Goal: Information Seeking & Learning: Check status

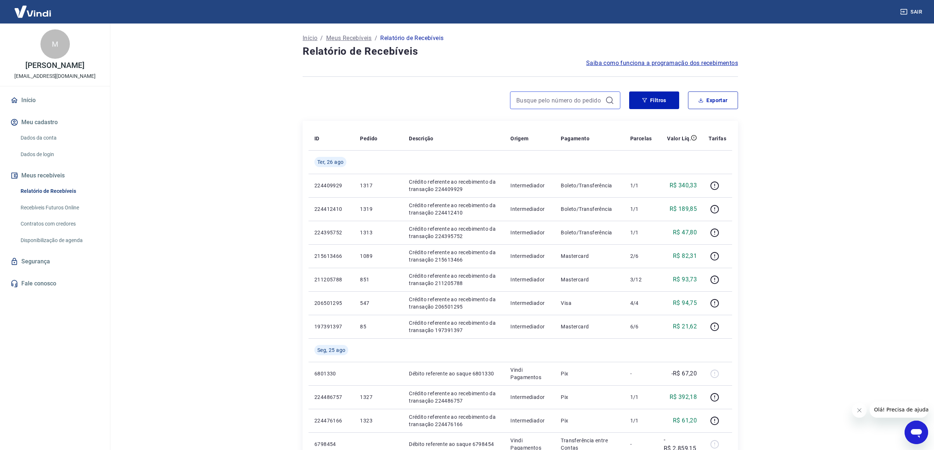
click at [541, 97] on input at bounding box center [559, 100] width 86 height 11
type input "913"
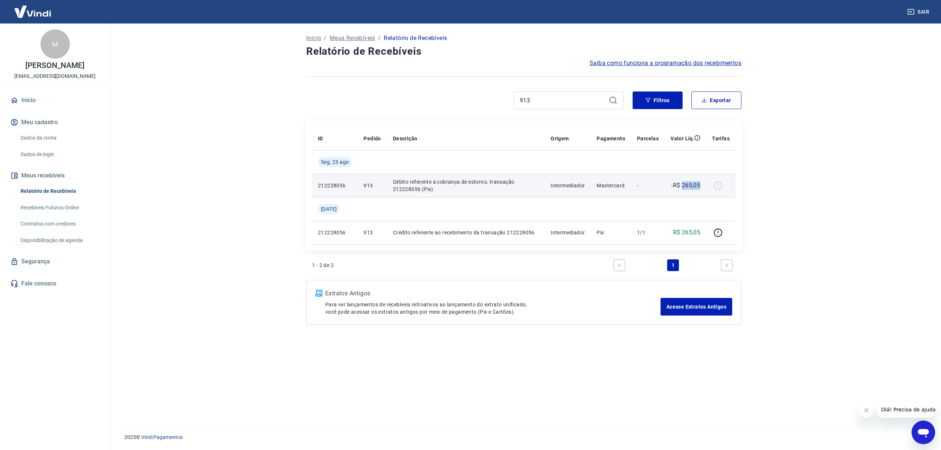
copy p "265,05"
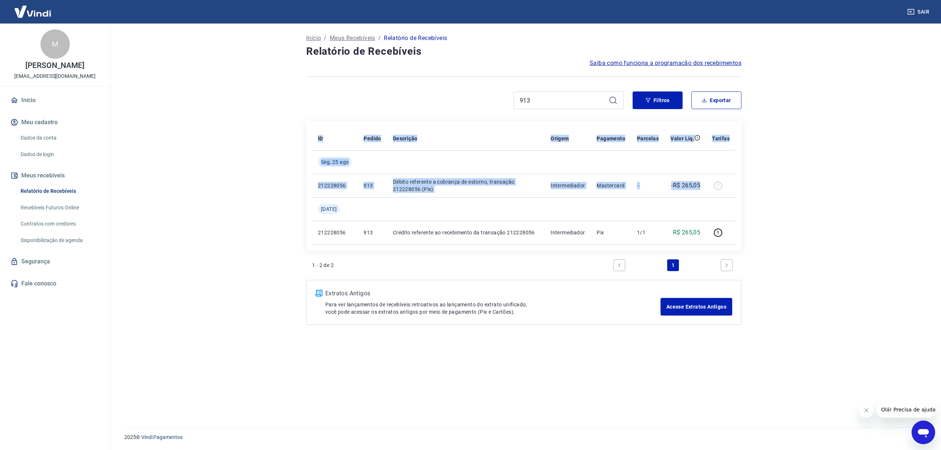
drag, startPoint x: 705, startPoint y: 187, endPoint x: 867, endPoint y: 153, distance: 166.0
click at [867, 153] on main "Início / Meus Recebíveis / Relatório de Recebíveis Relatório de Recebíveis Saib…" at bounding box center [524, 237] width 835 height 427
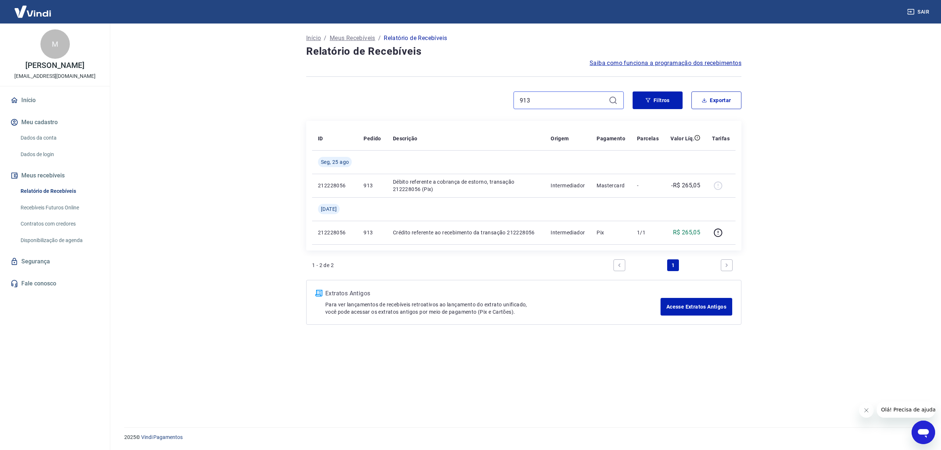
drag, startPoint x: 548, startPoint y: 100, endPoint x: 407, endPoint y: 86, distance: 142.0
click at [416, 88] on div "Início / Meus Recebíveis / Relatório de Recebíveis Relatório de Recebíveis Saib…" at bounding box center [523, 221] width 453 height 395
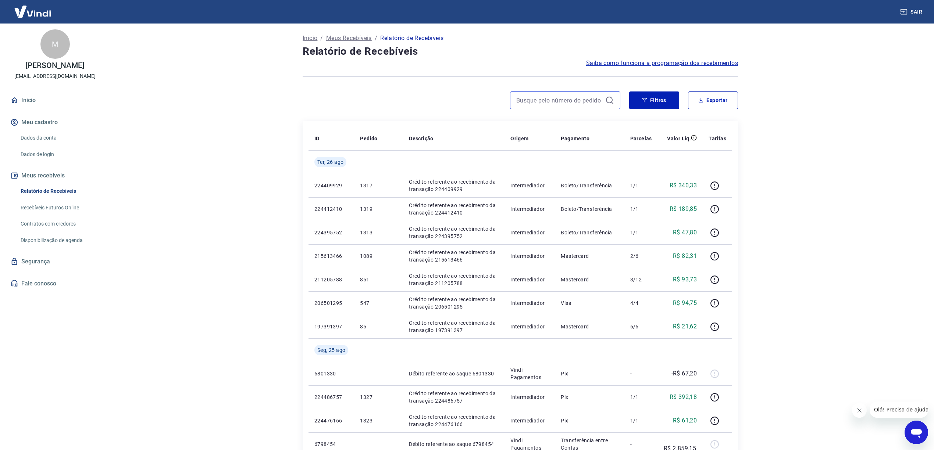
click at [551, 105] on input at bounding box center [559, 100] width 86 height 11
paste input "2585570"
type input "2585570"
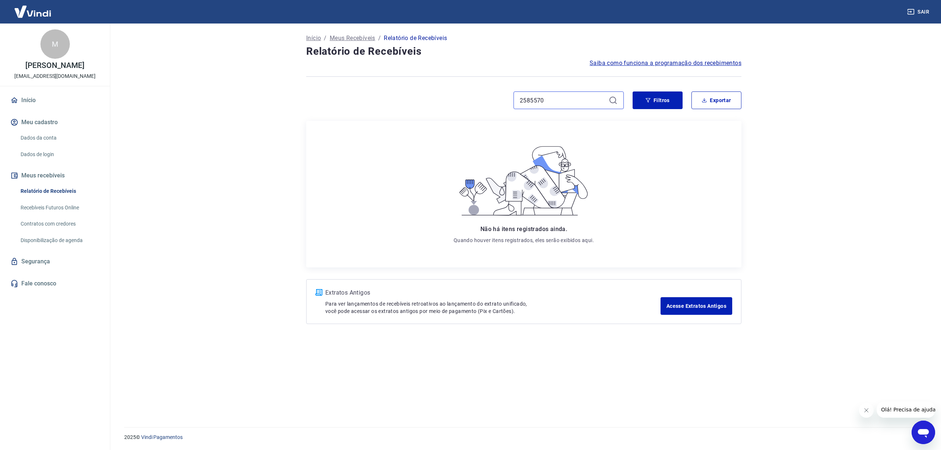
drag, startPoint x: 546, startPoint y: 99, endPoint x: 314, endPoint y: 85, distance: 233.2
click at [314, 85] on div "Início / Meus Recebíveis / Relatório de Recebíveis Relatório de Recebíveis Saib…" at bounding box center [523, 221] width 453 height 395
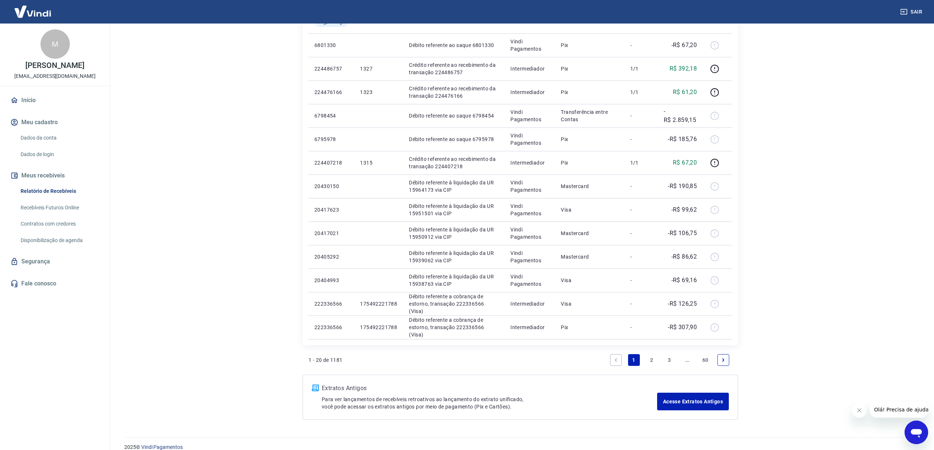
scroll to position [339, 0]
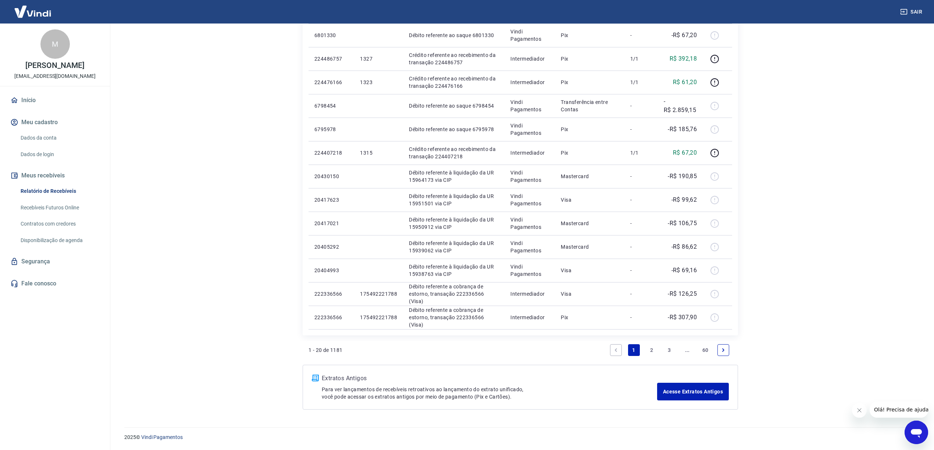
click at [723, 349] on icon "Next page" at bounding box center [723, 350] width 2 height 3
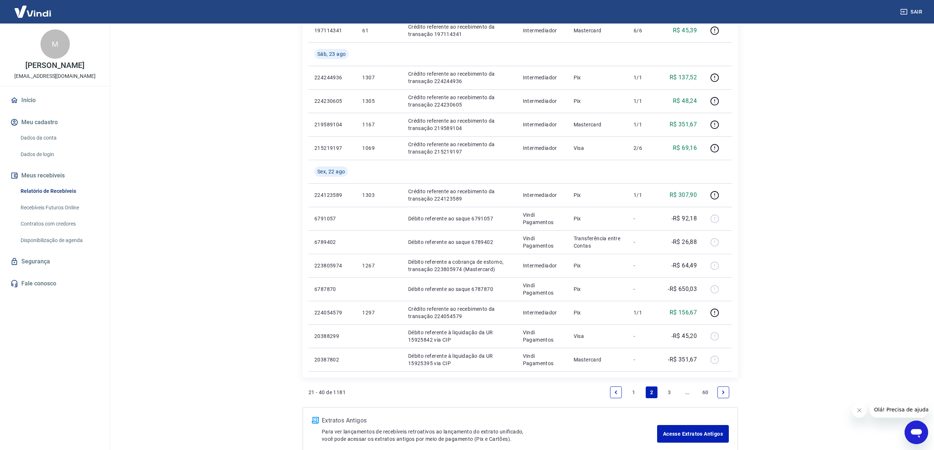
scroll to position [386, 0]
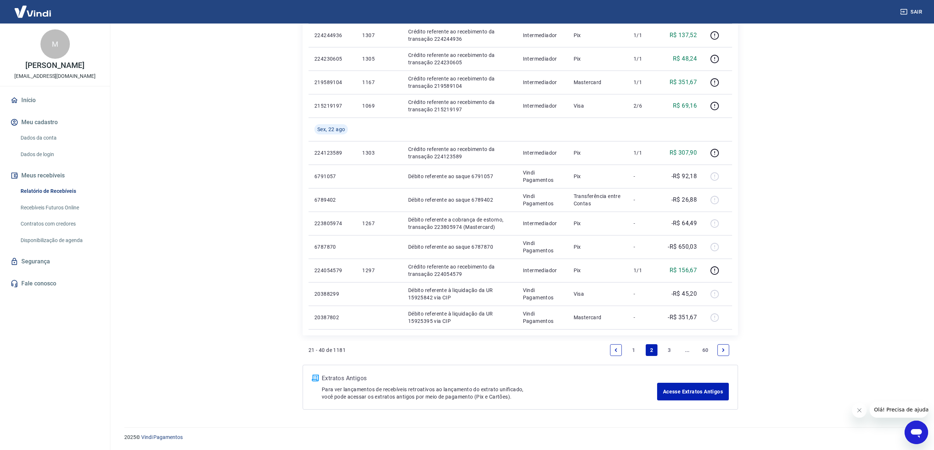
click at [615, 349] on icon "Previous page" at bounding box center [615, 350] width 5 height 5
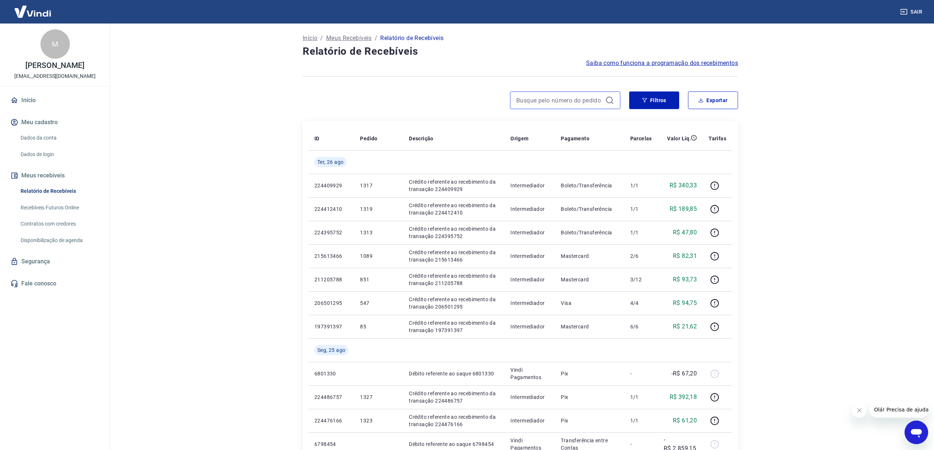
click at [533, 100] on input at bounding box center [559, 100] width 86 height 11
paste input "222336566"
type input "222336566"
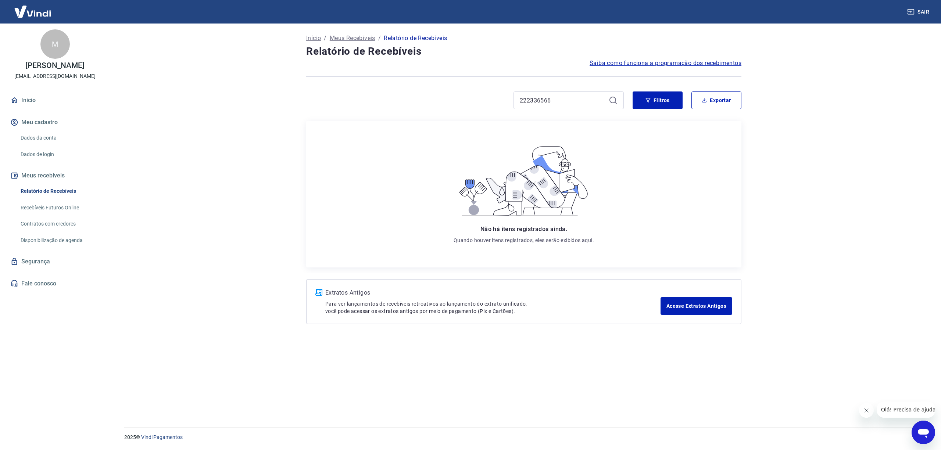
drag, startPoint x: 520, startPoint y: 94, endPoint x: 476, endPoint y: 94, distance: 43.8
click at [476, 94] on div "222336566" at bounding box center [465, 101] width 318 height 18
drag, startPoint x: 562, startPoint y: 104, endPoint x: 424, endPoint y: 86, distance: 138.7
click at [424, 86] on div "Início / Meus Recebíveis / Relatório de Recebíveis Relatório de Recebíveis Saib…" at bounding box center [523, 221] width 453 height 395
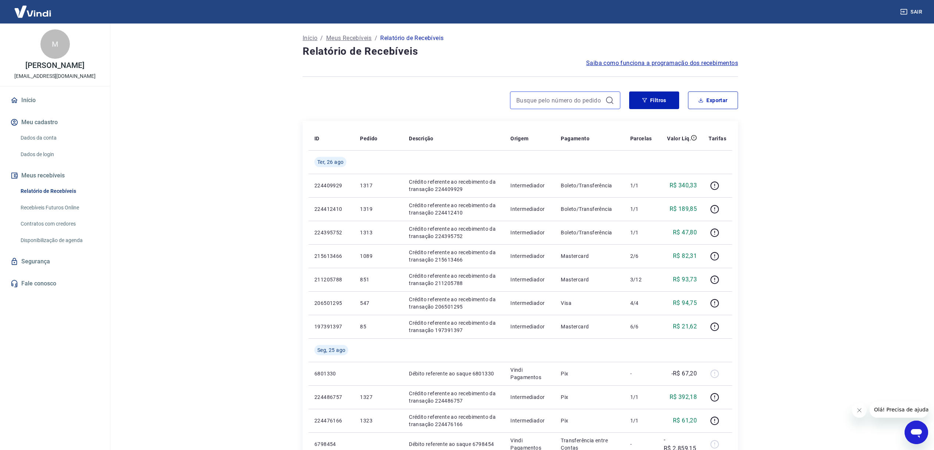
click at [524, 99] on input at bounding box center [559, 100] width 86 height 11
paste input "175492221788"
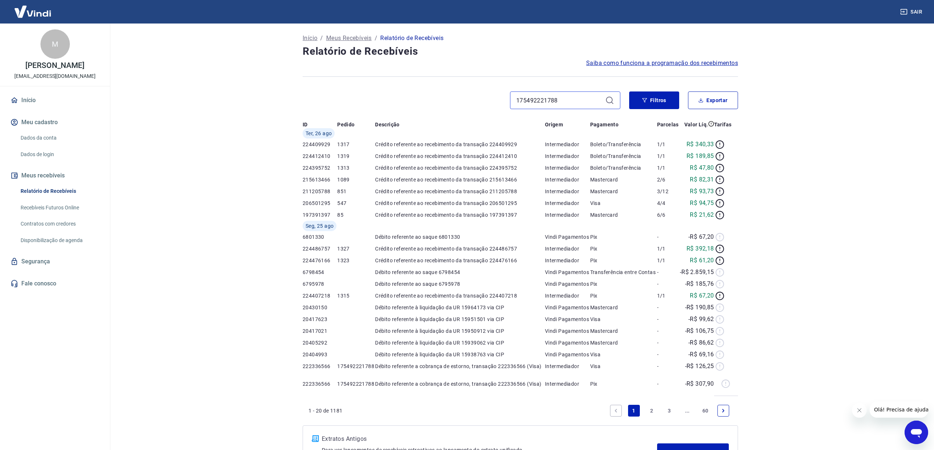
type input "175492221788"
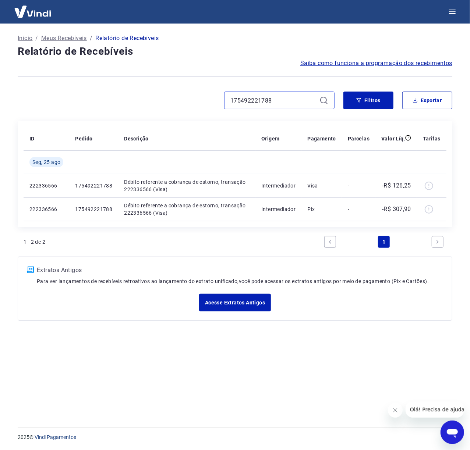
drag, startPoint x: 304, startPoint y: 101, endPoint x: 175, endPoint y: 95, distance: 129.2
click at [175, 95] on div "175492221788" at bounding box center [176, 101] width 317 height 18
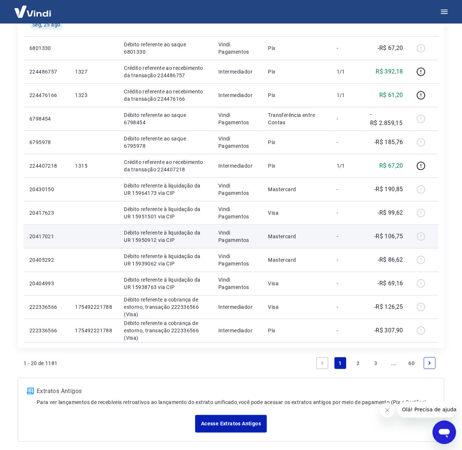
scroll to position [359, 0]
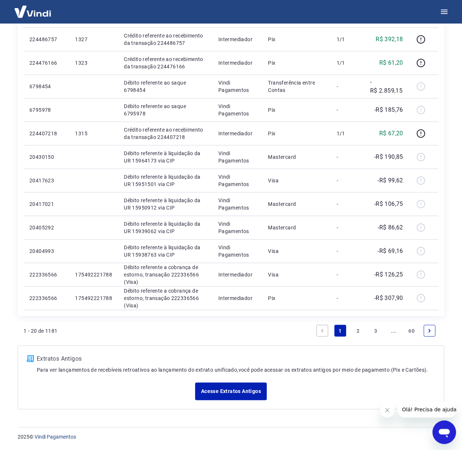
click at [430, 330] on icon "Next page" at bounding box center [429, 330] width 5 height 5
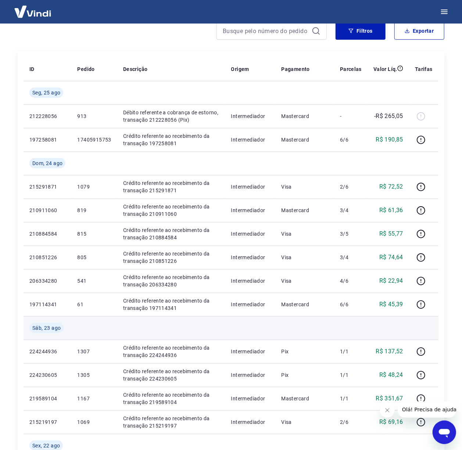
scroll to position [49, 0]
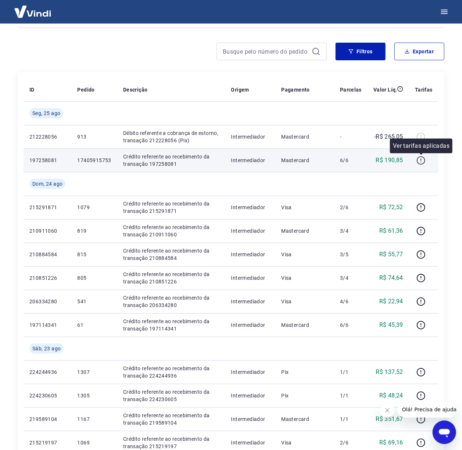
click at [421, 162] on icon "button" at bounding box center [421, 160] width 9 height 9
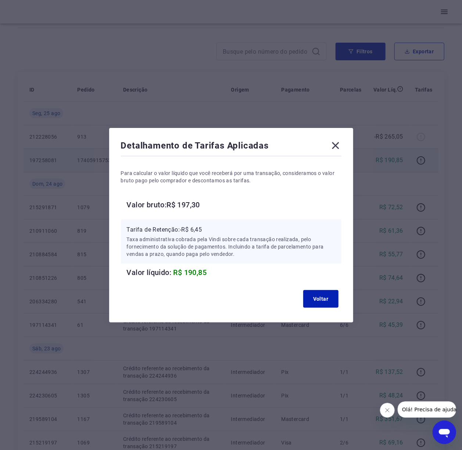
click at [338, 141] on icon at bounding box center [336, 146] width 12 height 12
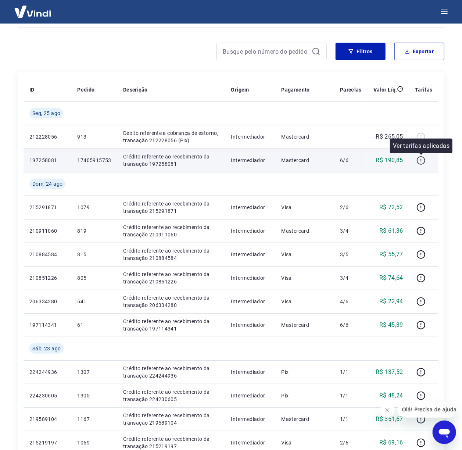
click at [418, 163] on icon "button" at bounding box center [421, 160] width 8 height 8
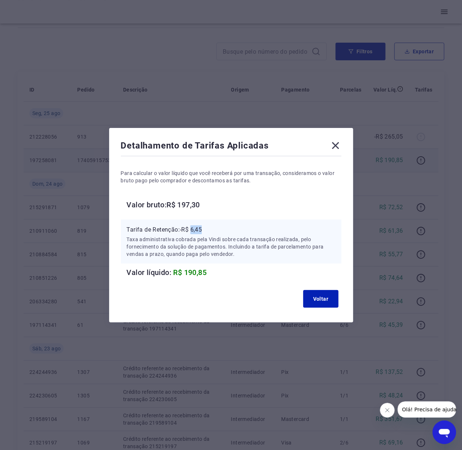
click at [196, 229] on p "Tarifa de Retenção: -R$ 6,45" at bounding box center [231, 229] width 209 height 9
click at [261, 255] on p "Taxa administrativa cobrada pela Vindi sobre cada transação realizada, pelo for…" at bounding box center [231, 247] width 209 height 22
click at [339, 143] on icon at bounding box center [336, 146] width 12 height 12
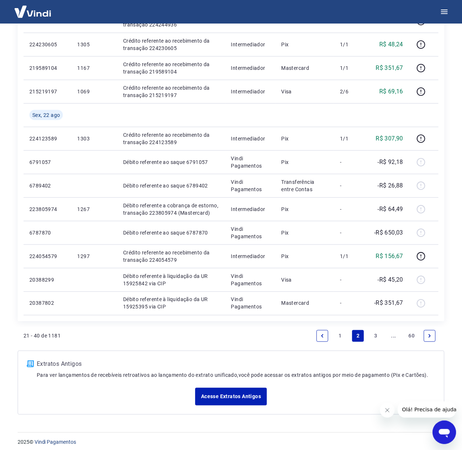
scroll to position [406, 0]
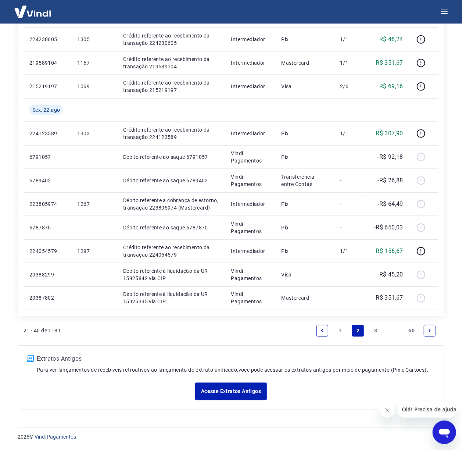
click at [323, 328] on icon "Previous page" at bounding box center [322, 330] width 5 height 5
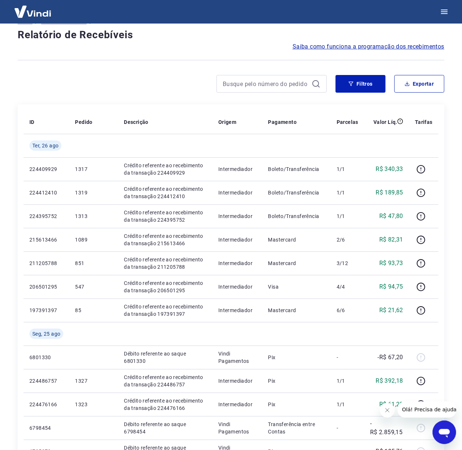
scroll to position [15, 0]
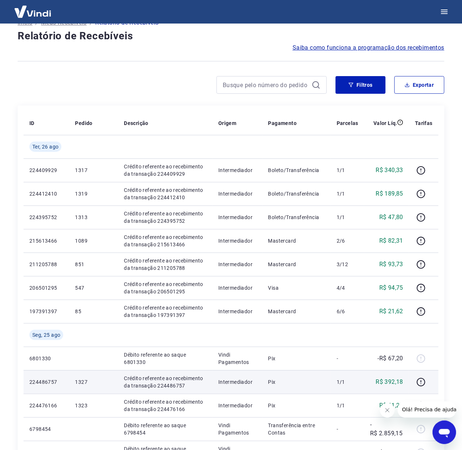
click at [182, 385] on p "Crédito referente ao recebimento da transação 224486757" at bounding box center [165, 382] width 83 height 15
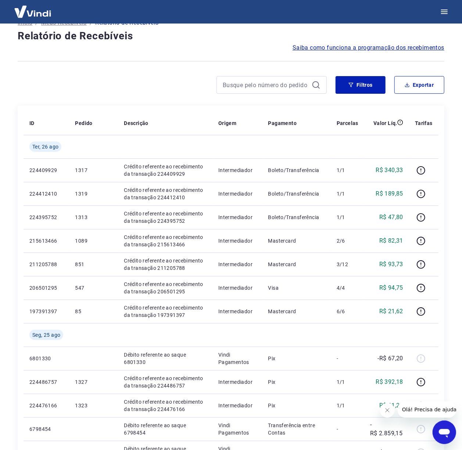
click at [6, 387] on div "Início / Meus Recebíveis / Relatório de Recebíveis Relatório de Recebíveis Saib…" at bounding box center [231, 384] width 462 height 753
click at [14, 371] on div "Início / Meus Recebíveis / Relatório de Recebíveis Relatório de Recebíveis Saib…" at bounding box center [231, 384] width 445 height 753
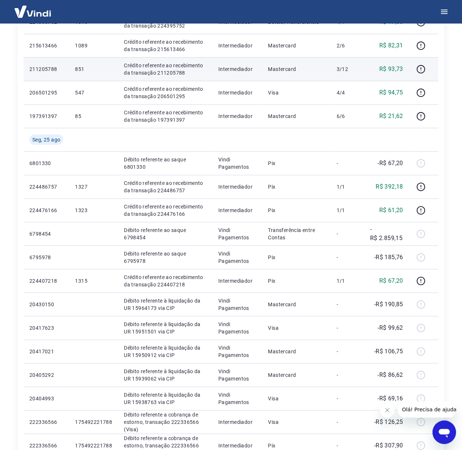
scroll to position [212, 0]
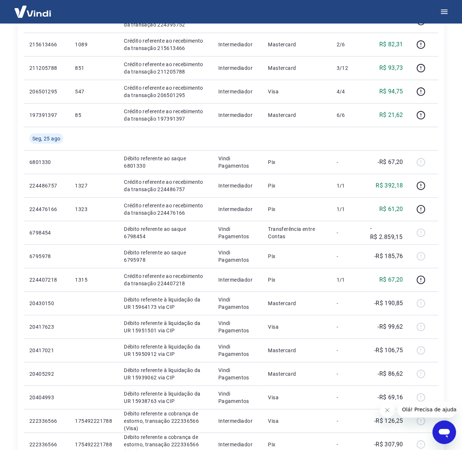
click at [10, 347] on div "Início / Meus Recebíveis / Relatório de Recebíveis Relatório de Recebíveis Saib…" at bounding box center [231, 188] width 445 height 753
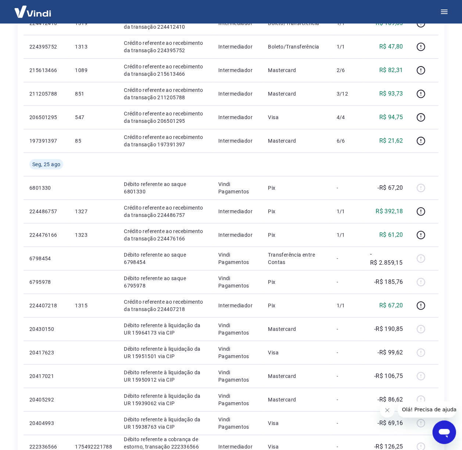
scroll to position [163, 0]
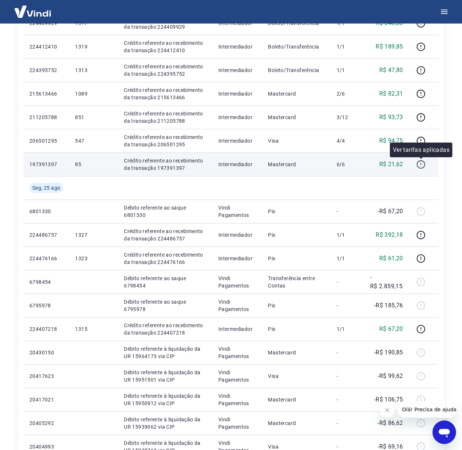
click at [421, 167] on icon "button" at bounding box center [421, 164] width 9 height 9
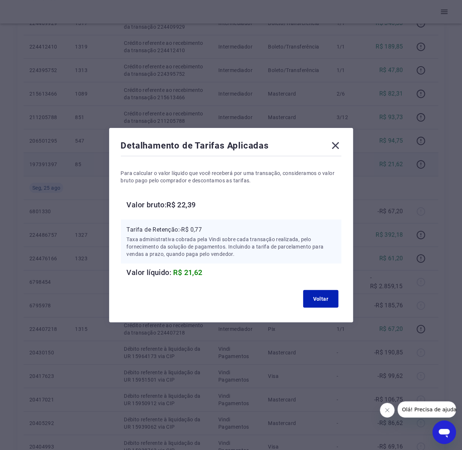
click at [339, 144] on icon at bounding box center [335, 145] width 7 height 7
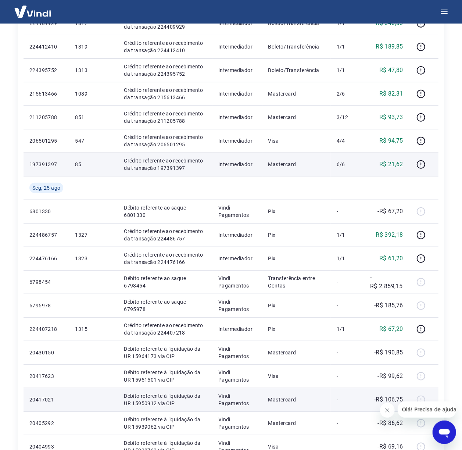
click at [212, 391] on td "Débito referente à liquidação da UR 15950912 via CIP" at bounding box center [165, 400] width 95 height 24
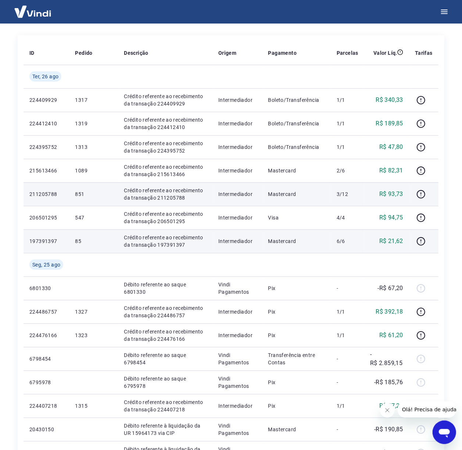
scroll to position [15, 0]
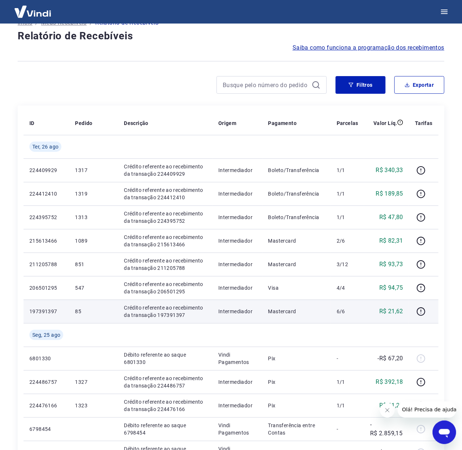
click at [13, 390] on div "Início / Meus Recebíveis / Relatório de Recebíveis Relatório de Recebíveis Saib…" at bounding box center [231, 384] width 445 height 753
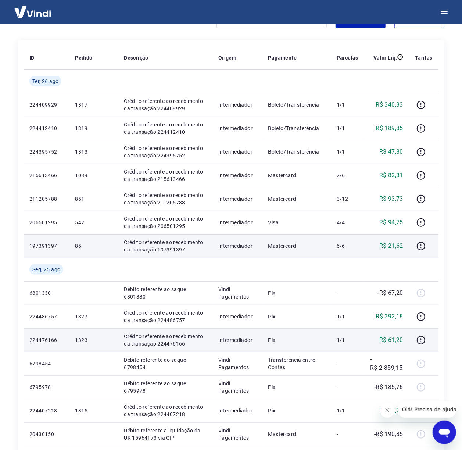
scroll to position [98, 0]
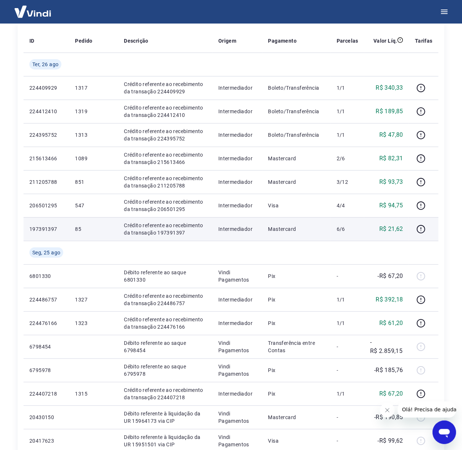
click at [457, 385] on div "Início / Meus Recebíveis / Relatório de Recebíveis Relatório de Recebíveis Saib…" at bounding box center [231, 302] width 462 height 753
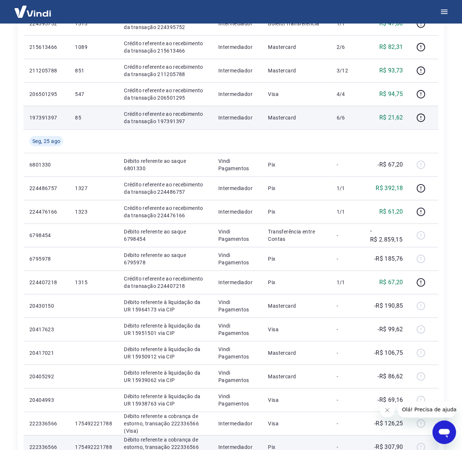
scroll to position [359, 0]
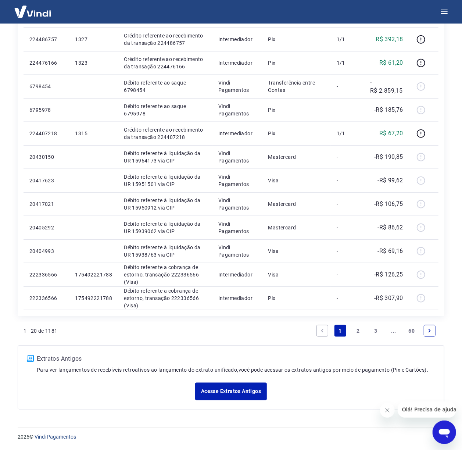
drag, startPoint x: 427, startPoint y: 334, endPoint x: 28, endPoint y: 278, distance: 402.8
click at [427, 334] on link "Next page" at bounding box center [430, 331] width 12 height 12
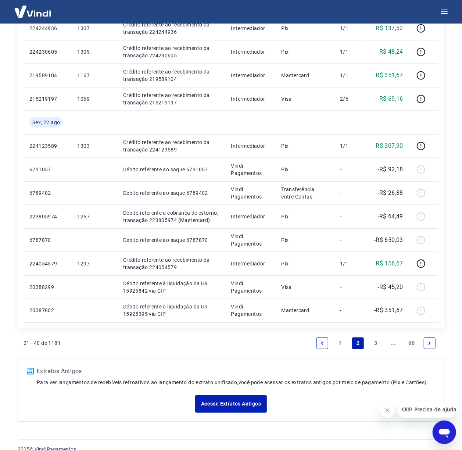
scroll to position [406, 0]
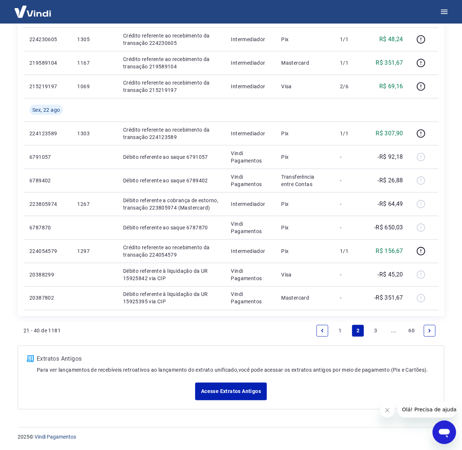
click at [434, 334] on link "Next page" at bounding box center [430, 331] width 12 height 12
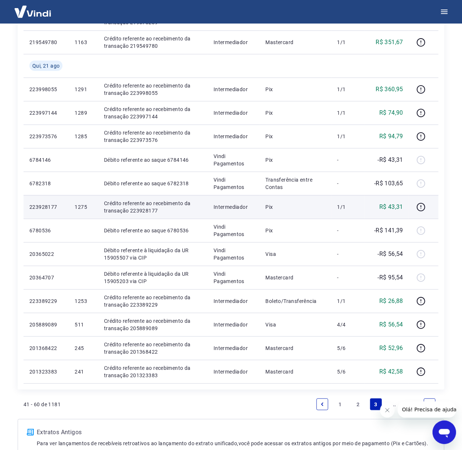
scroll to position [343, 0]
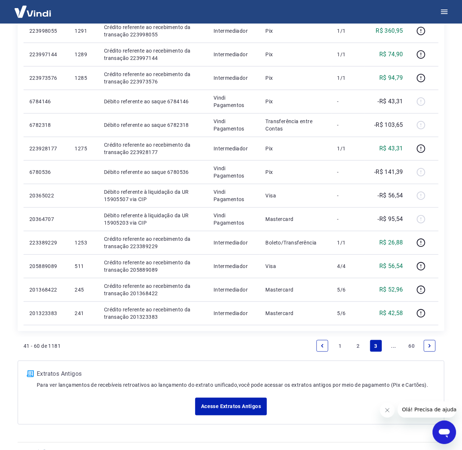
click at [431, 350] on link "Next page" at bounding box center [430, 346] width 12 height 12
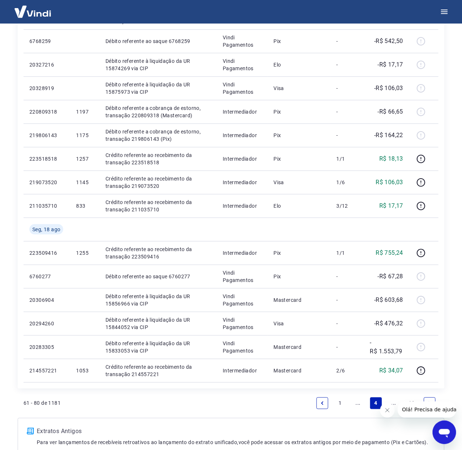
scroll to position [382, 0]
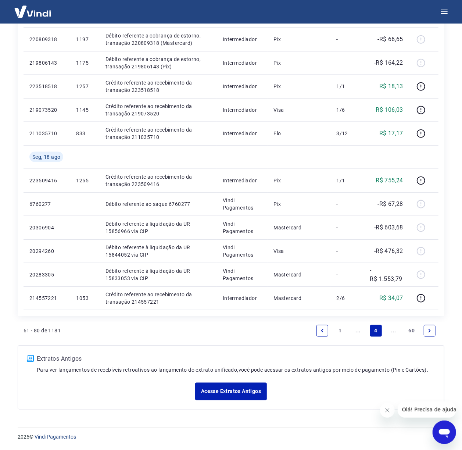
click at [323, 331] on icon "Previous page" at bounding box center [322, 330] width 5 height 5
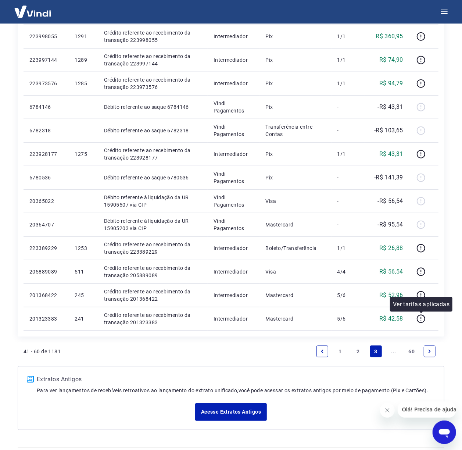
scroll to position [359, 0]
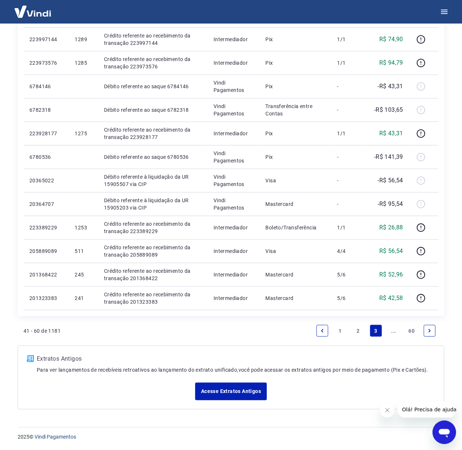
click at [324, 331] on icon "Previous page" at bounding box center [322, 330] width 5 height 5
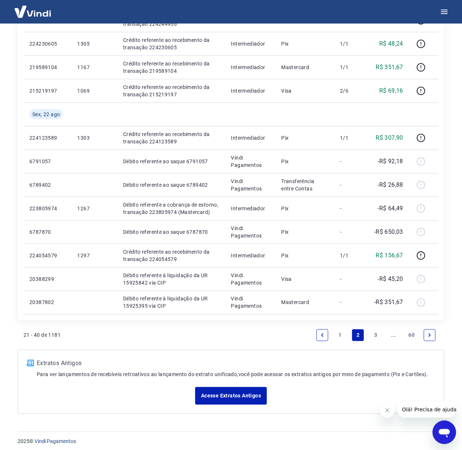
scroll to position [406, 0]
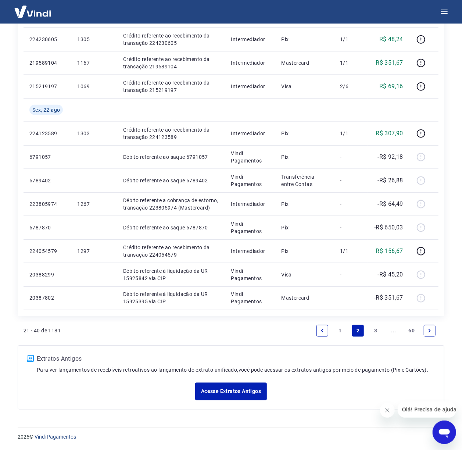
click at [321, 330] on icon "Previous page" at bounding box center [322, 330] width 5 height 5
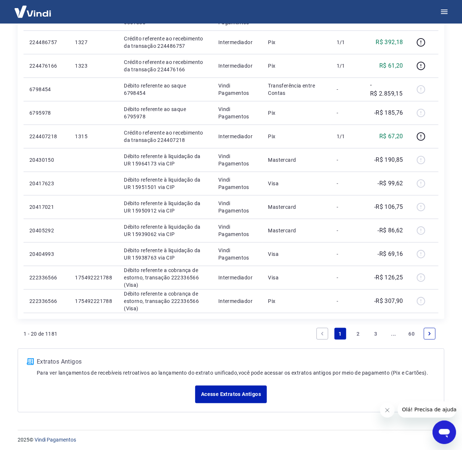
scroll to position [359, 0]
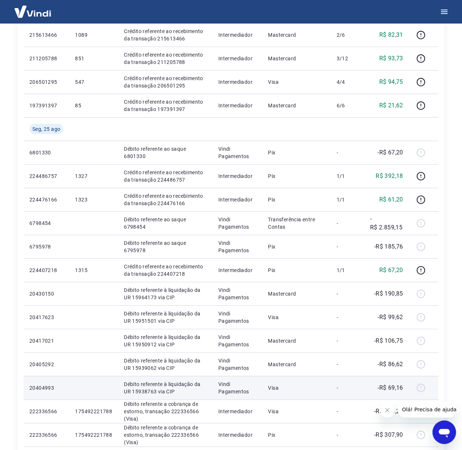
scroll to position [310, 0]
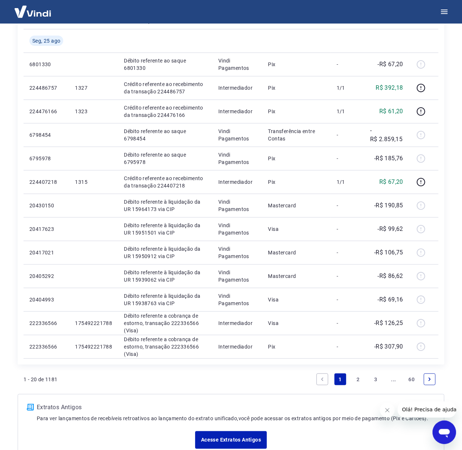
click at [427, 380] on icon "Next page" at bounding box center [429, 379] width 5 height 5
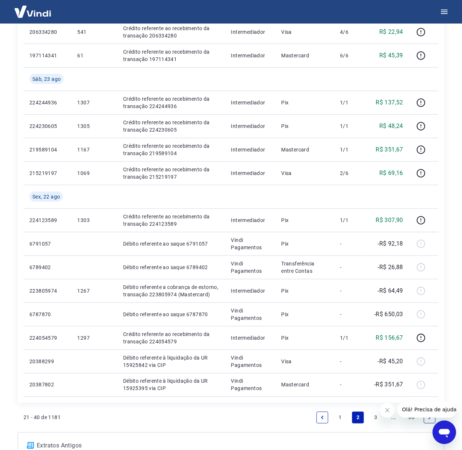
scroll to position [406, 0]
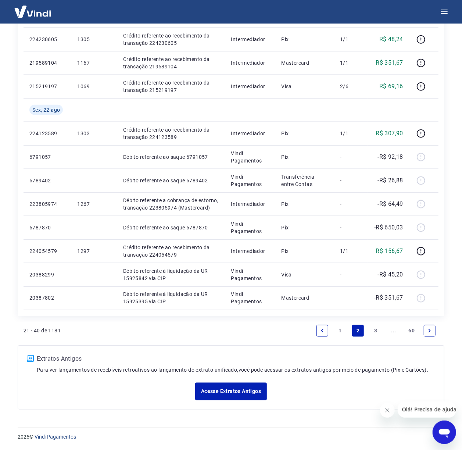
click at [320, 333] on link "Previous page" at bounding box center [323, 331] width 12 height 12
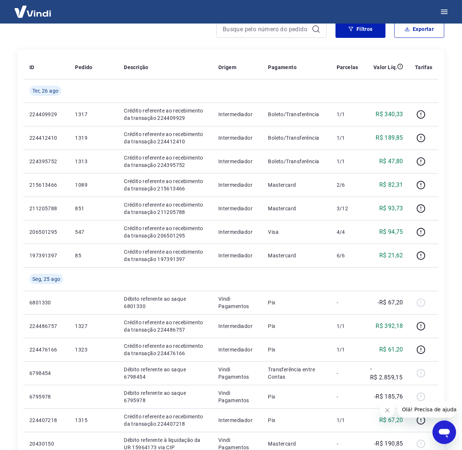
scroll to position [65, 0]
